Goal: Task Accomplishment & Management: Use online tool/utility

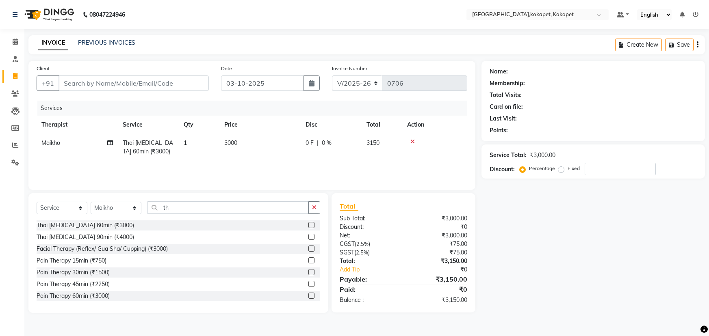
select select "5849"
select select "service"
select select "40940"
type input "9"
type input "0"
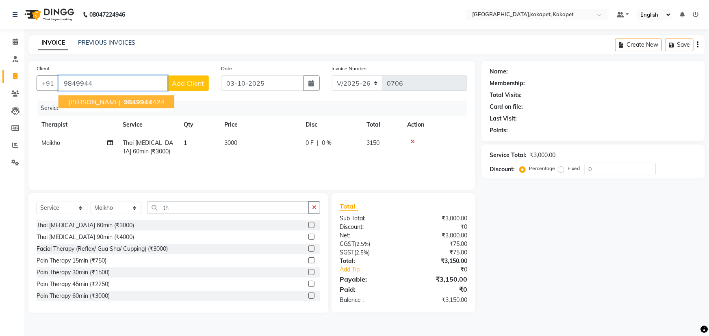
click at [73, 102] on span "[PERSON_NAME]" at bounding box center [94, 102] width 52 height 8
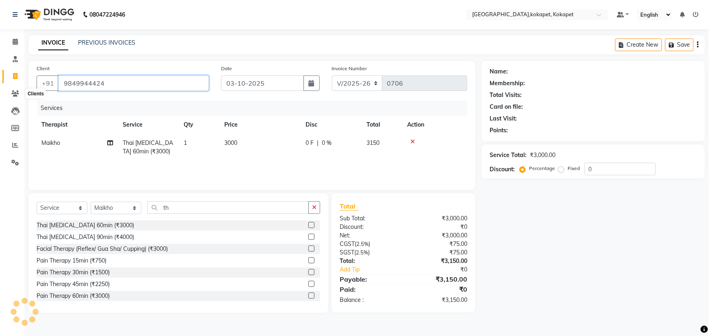
type input "9849944424"
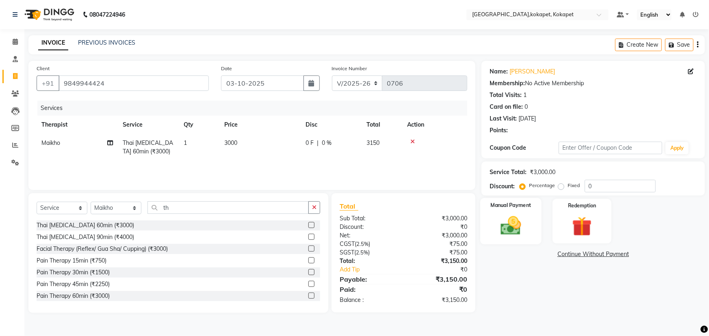
click at [514, 218] on img at bounding box center [510, 226] width 33 height 24
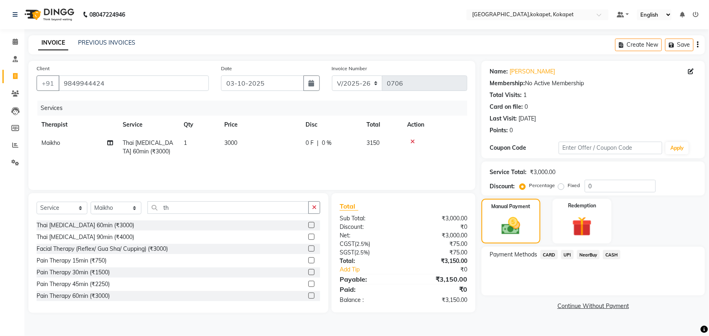
click at [562, 256] on span "UPI" at bounding box center [567, 254] width 13 height 9
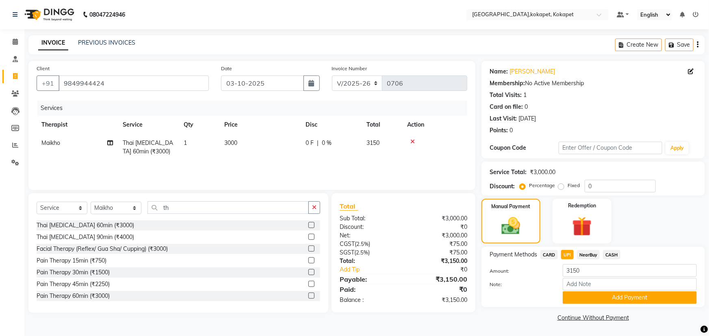
click at [616, 252] on span "CASH" at bounding box center [611, 254] width 17 height 9
click at [601, 293] on button "Add Payment" at bounding box center [630, 298] width 134 height 13
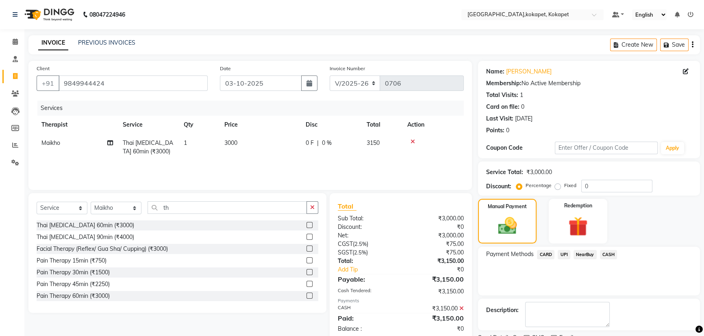
scroll to position [33, 0]
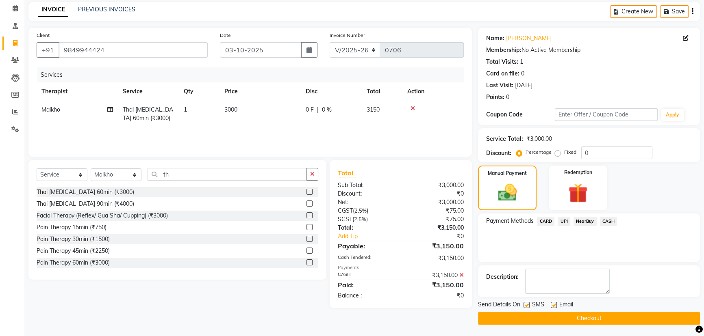
click at [539, 318] on button "Checkout" at bounding box center [589, 318] width 222 height 13
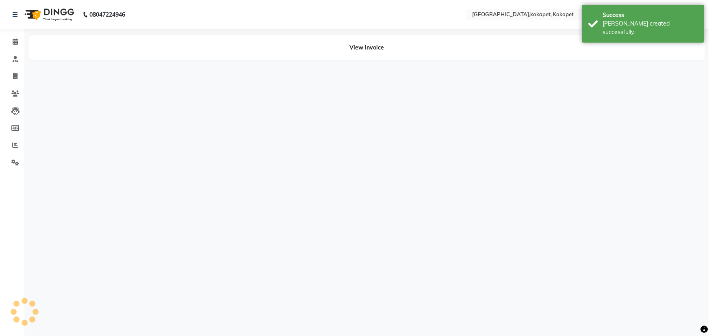
click at [8, 69] on li "Invoice" at bounding box center [12, 76] width 24 height 17
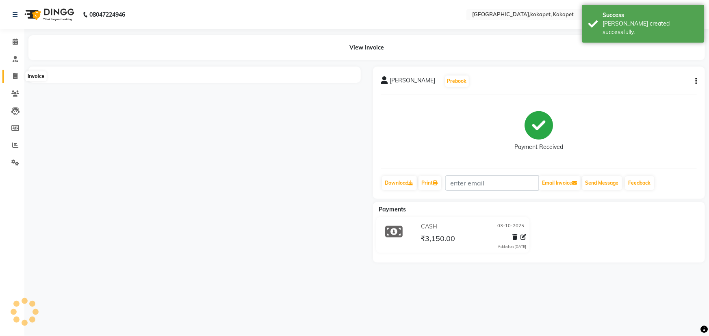
click at [14, 76] on icon at bounding box center [15, 76] width 4 height 6
select select "service"
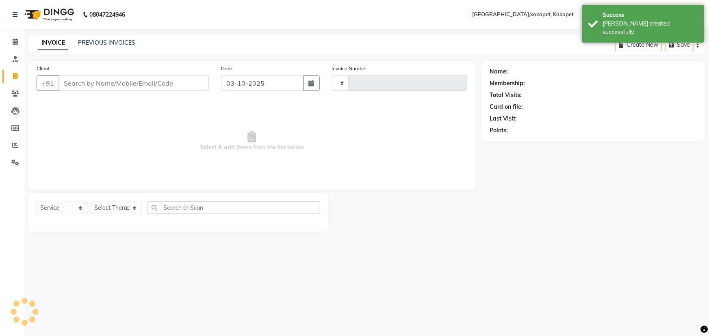
type input "0707"
select select "5849"
